Goal: Find specific page/section: Find specific page/section

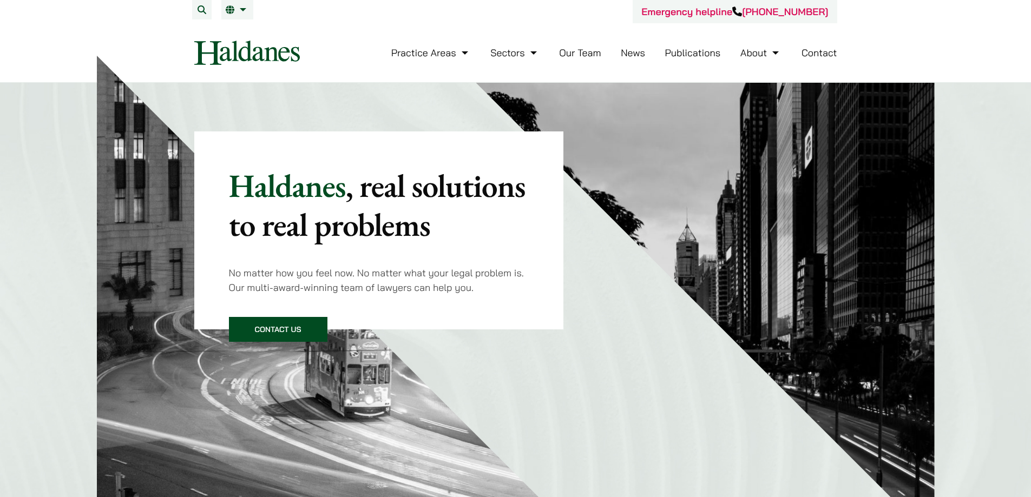
click at [593, 50] on link "Our Team" at bounding box center [580, 53] width 42 height 12
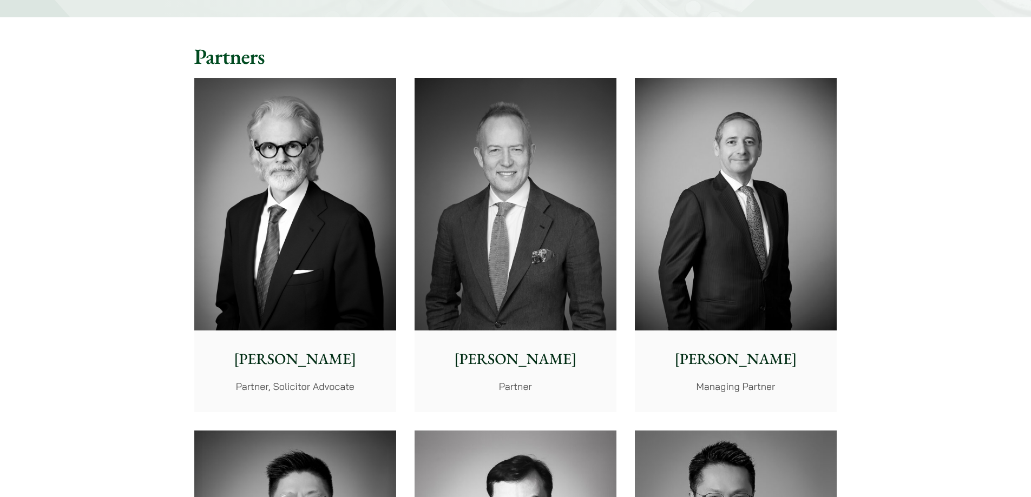
scroll to position [265, 0]
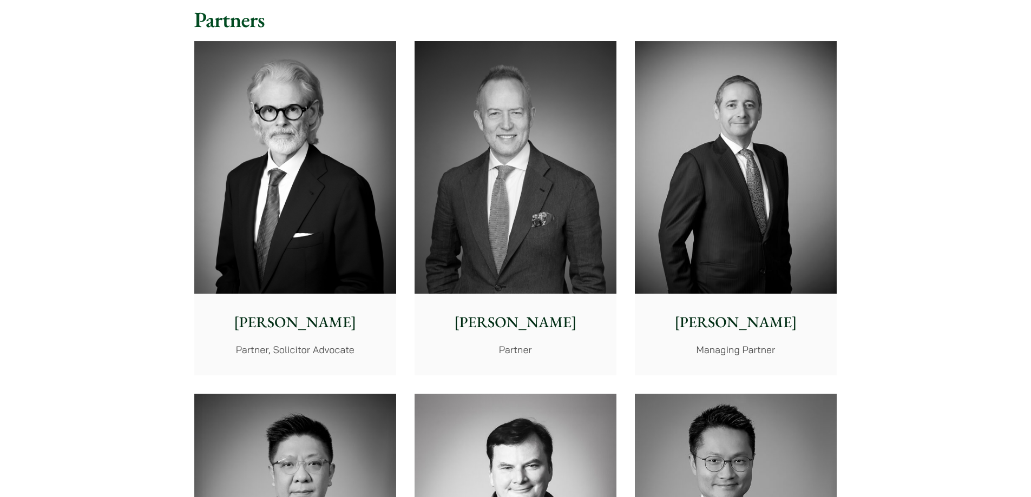
drag, startPoint x: 1029, startPoint y: 45, endPoint x: 1028, endPoint y: 60, distance: 15.2
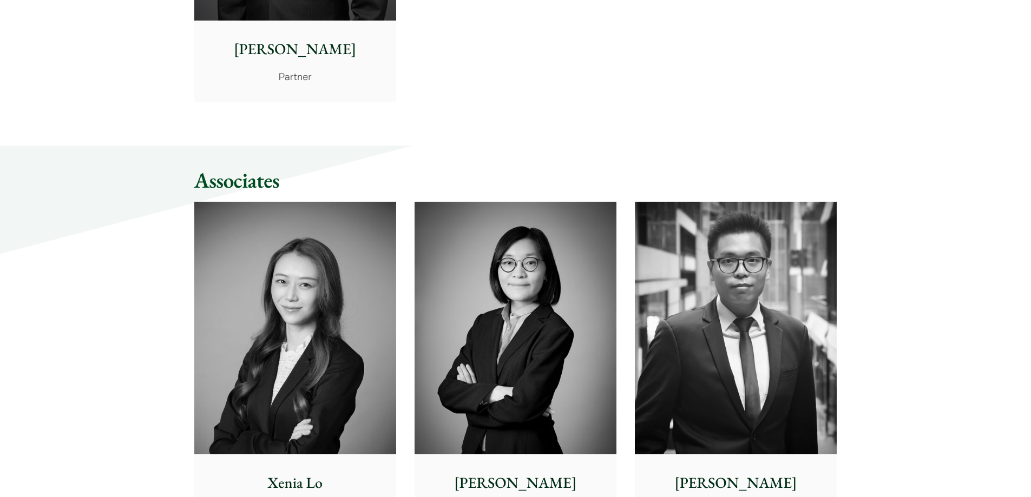
scroll to position [2861, 0]
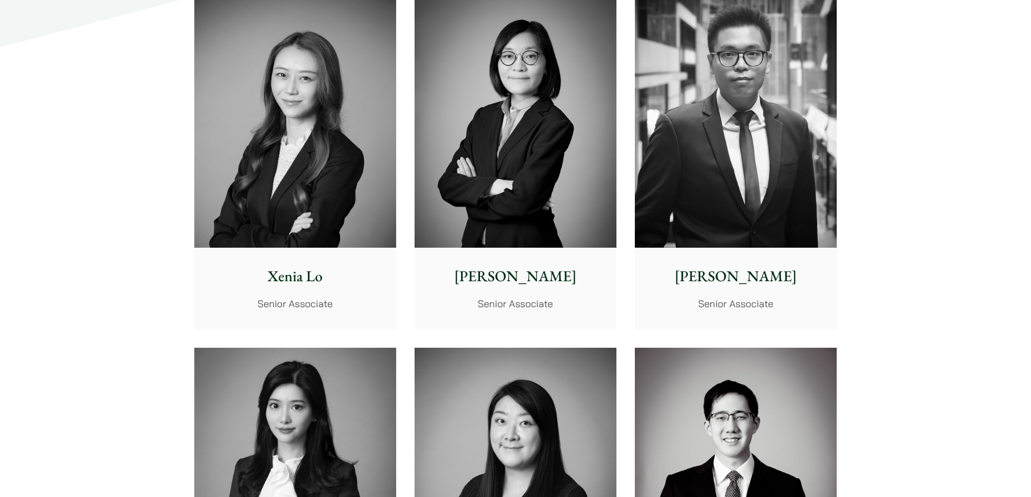
click at [335, 146] on img at bounding box center [295, 121] width 202 height 253
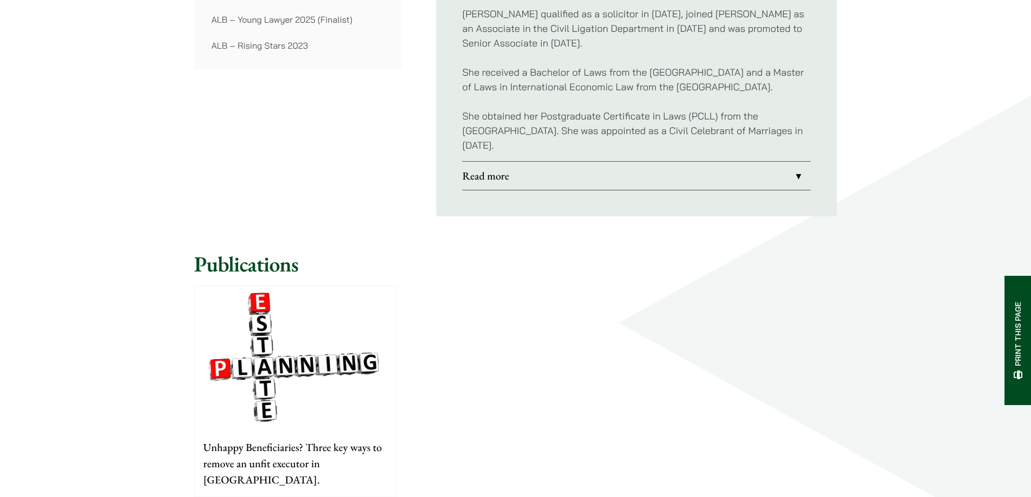
scroll to position [852, 0]
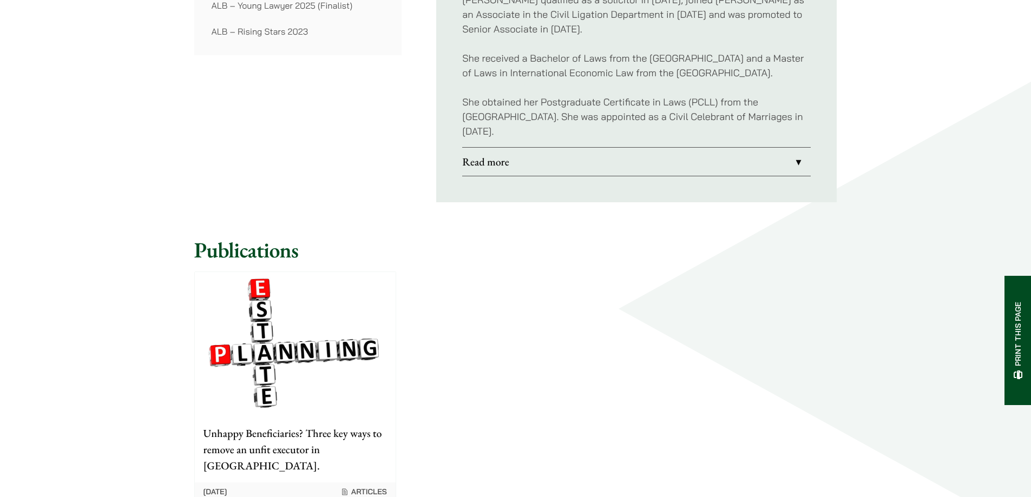
click at [797, 160] on link "Read more" at bounding box center [636, 162] width 349 height 28
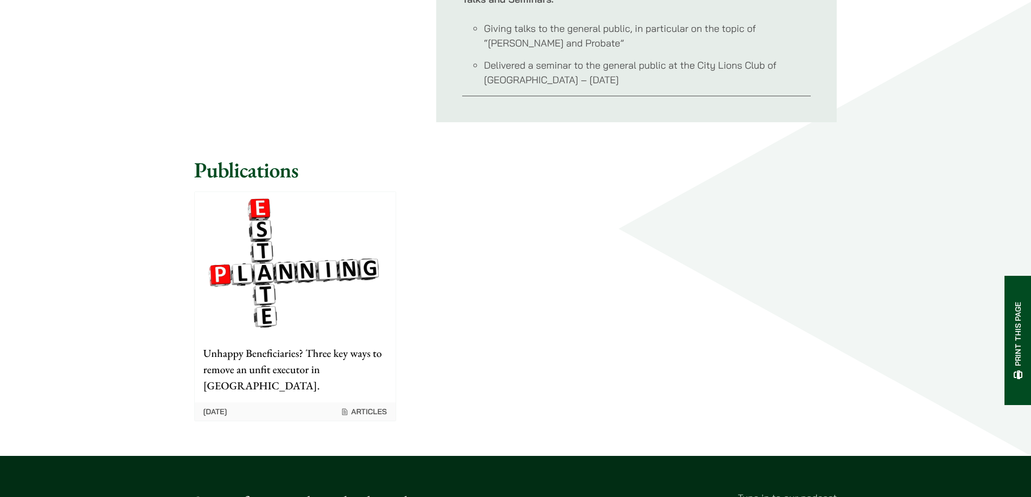
scroll to position [1453, 0]
